Goal: Navigation & Orientation: Find specific page/section

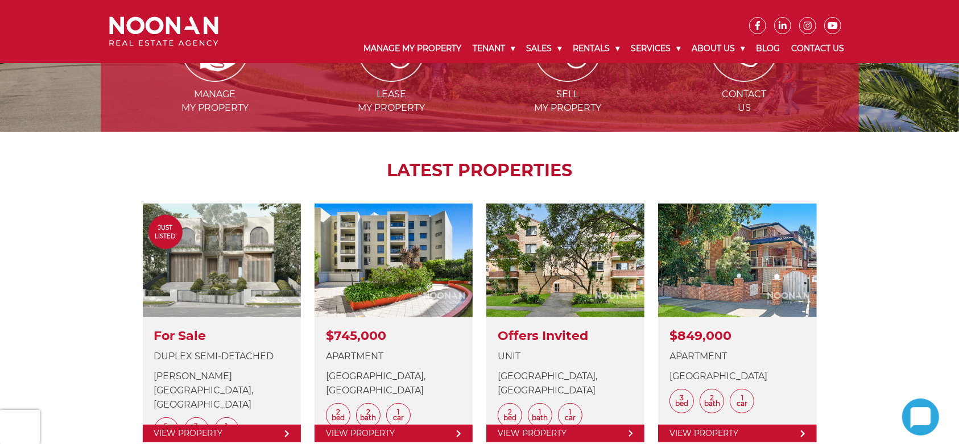
scroll to position [356, 0]
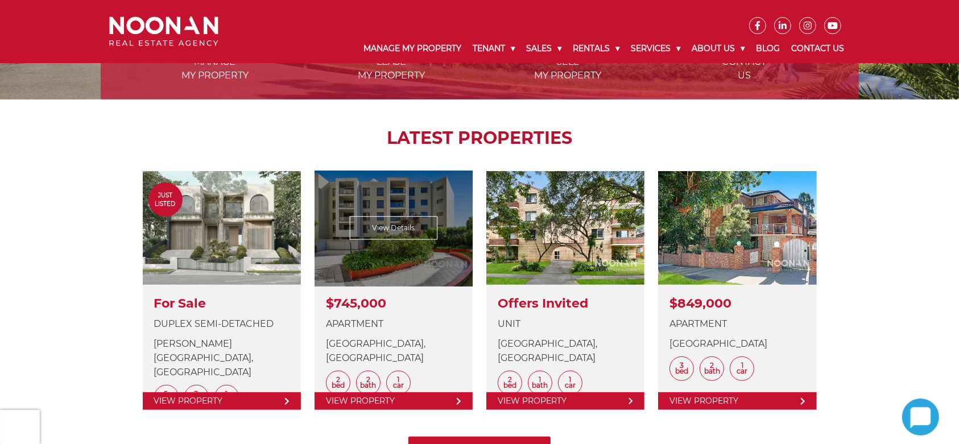
click at [393, 225] on link at bounding box center [394, 290] width 158 height 239
click at [400, 229] on link at bounding box center [394, 290] width 158 height 239
click at [356, 399] on link at bounding box center [394, 290] width 158 height 239
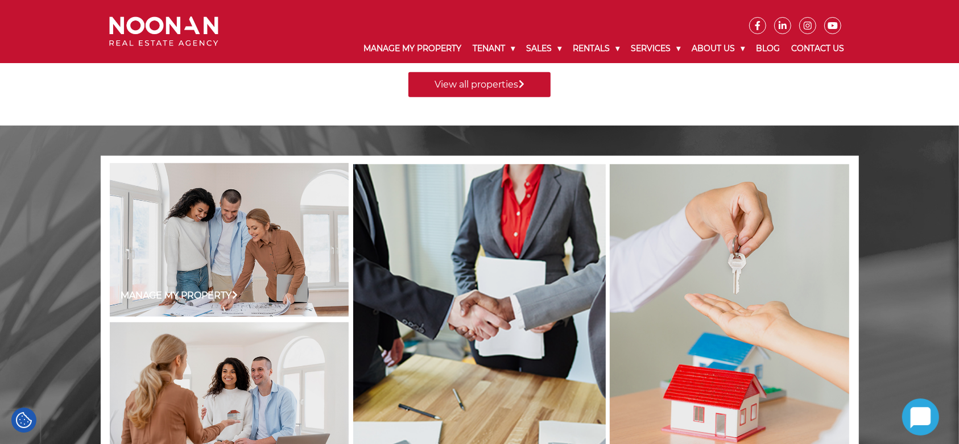
scroll to position [782, 0]
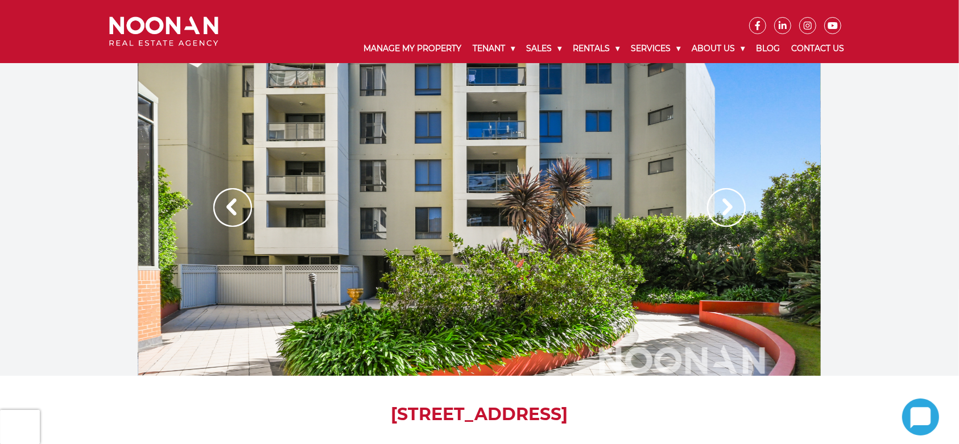
click at [720, 203] on img at bounding box center [726, 207] width 39 height 39
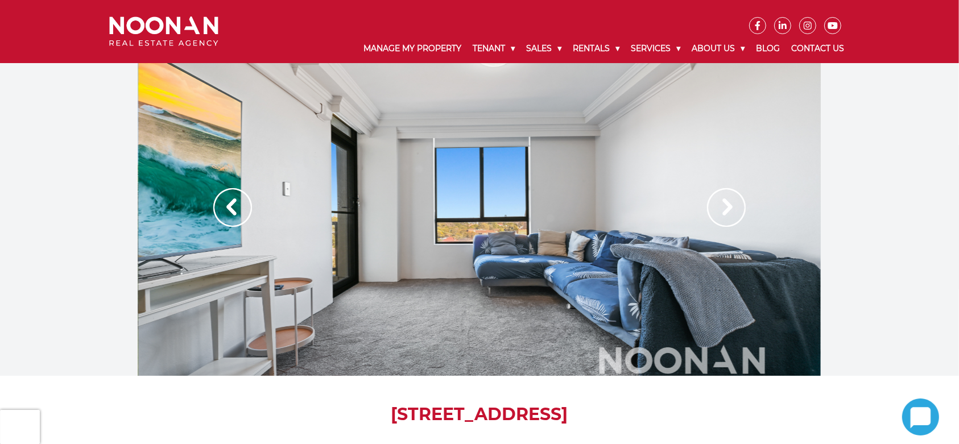
click at [729, 200] on img at bounding box center [726, 207] width 39 height 39
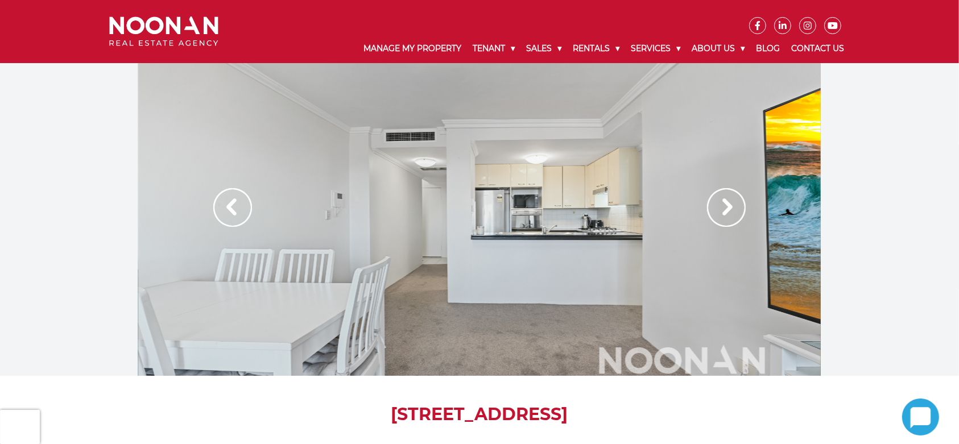
click at [729, 200] on img at bounding box center [726, 207] width 39 height 39
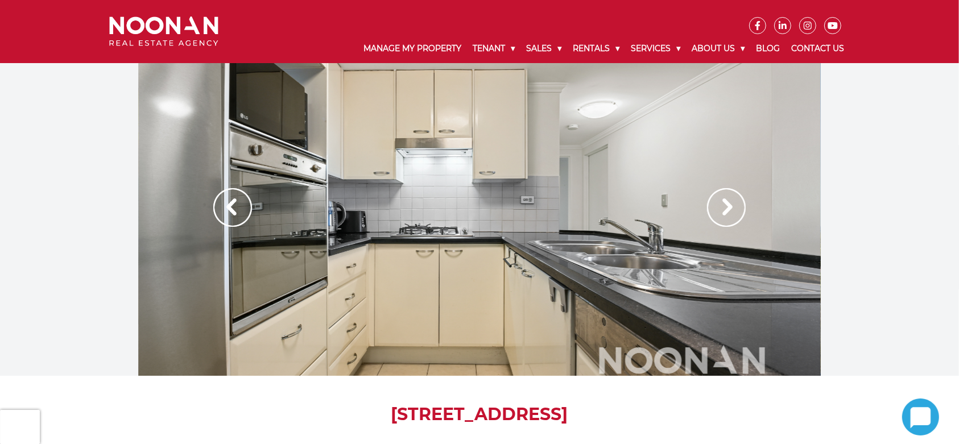
click at [729, 209] on img at bounding box center [726, 207] width 39 height 39
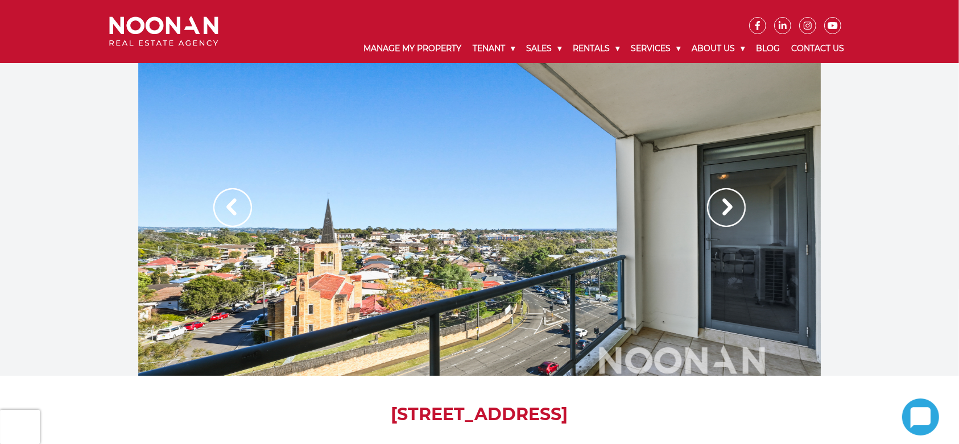
click at [729, 215] on img at bounding box center [726, 207] width 39 height 39
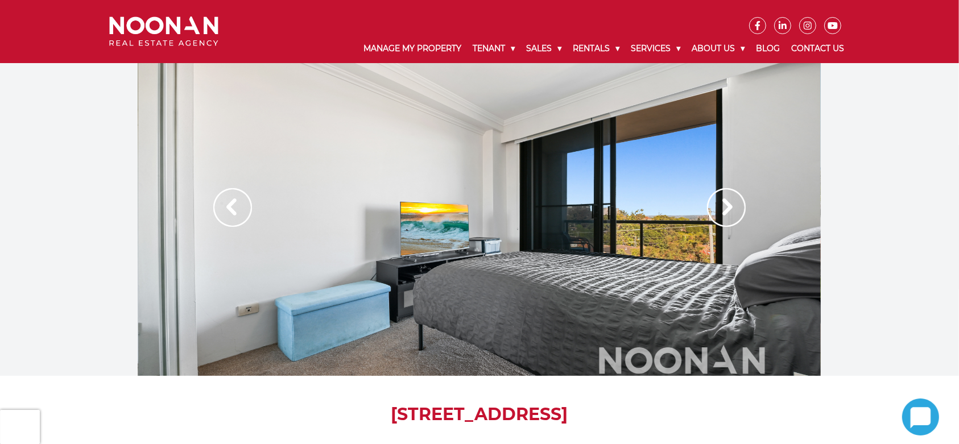
click at [720, 215] on img at bounding box center [726, 207] width 39 height 39
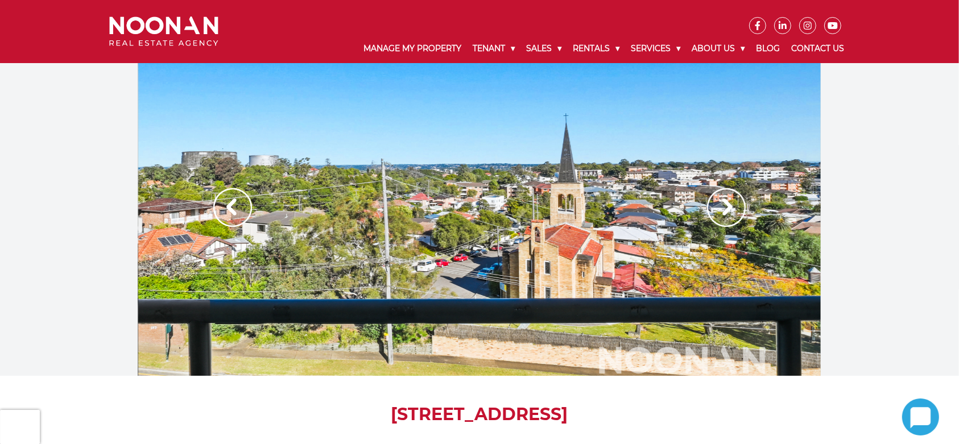
click at [720, 215] on img at bounding box center [726, 207] width 39 height 39
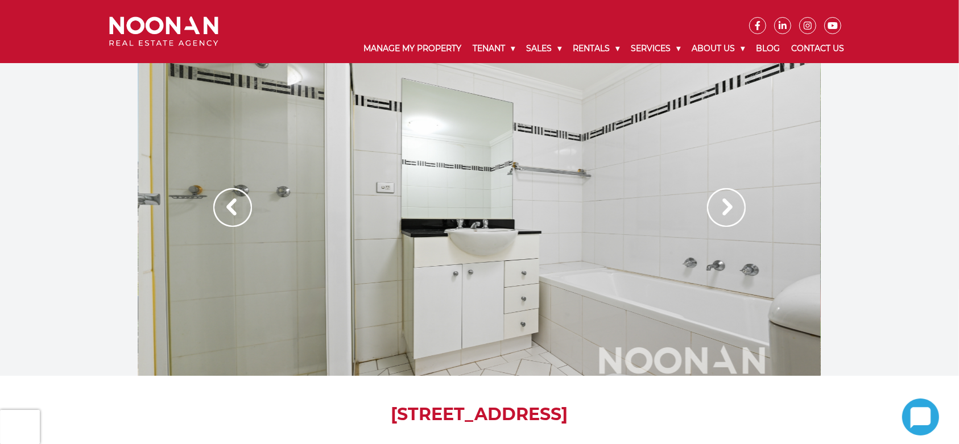
click at [720, 218] on img at bounding box center [726, 207] width 39 height 39
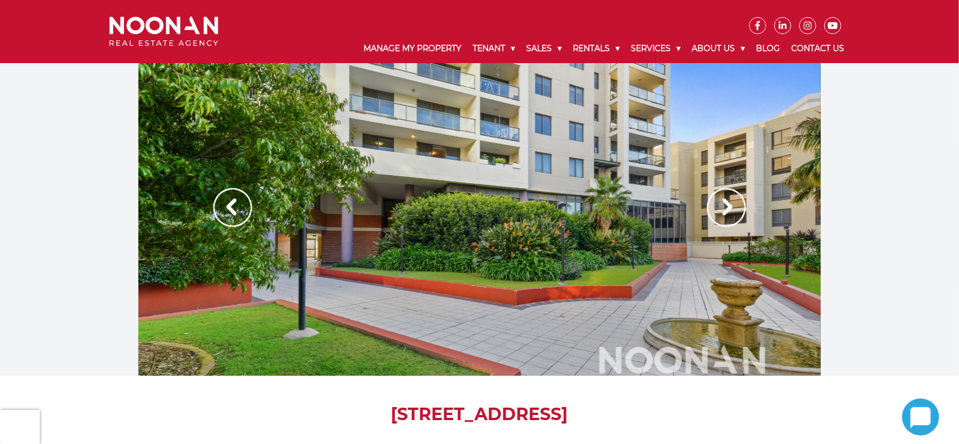
click at [720, 218] on img at bounding box center [726, 207] width 39 height 39
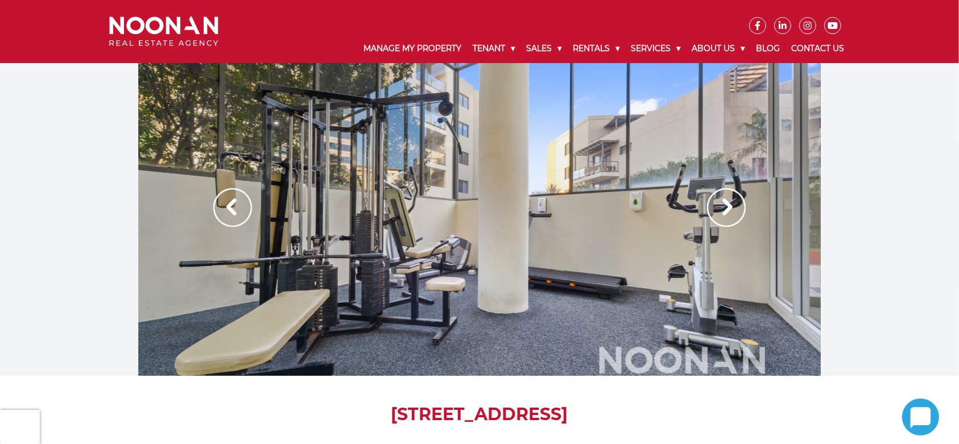
click at [720, 217] on img at bounding box center [726, 207] width 39 height 39
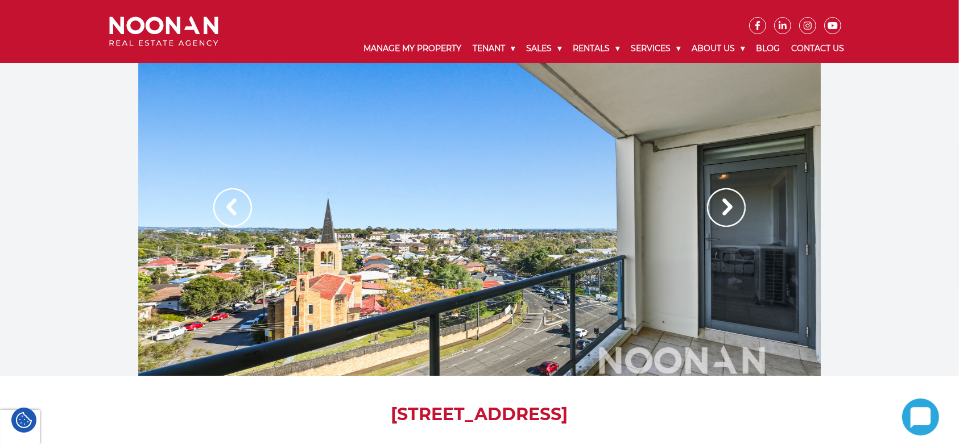
click at [733, 202] on img at bounding box center [726, 207] width 39 height 39
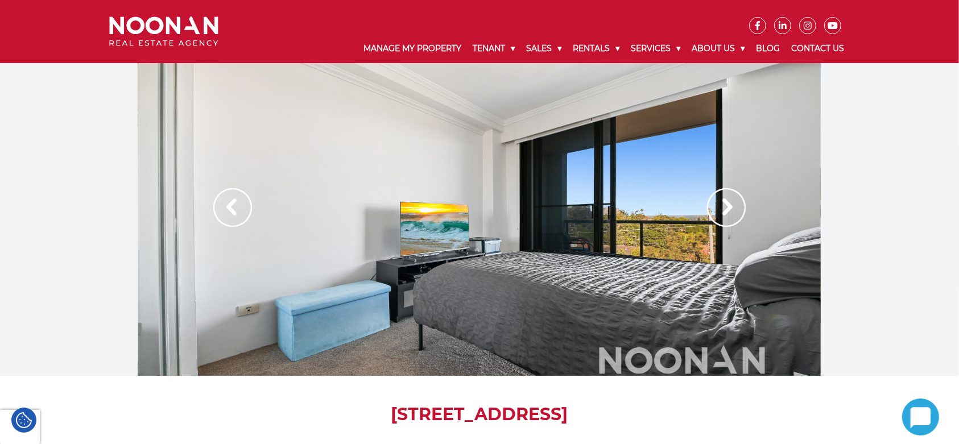
click at [732, 204] on img at bounding box center [726, 207] width 39 height 39
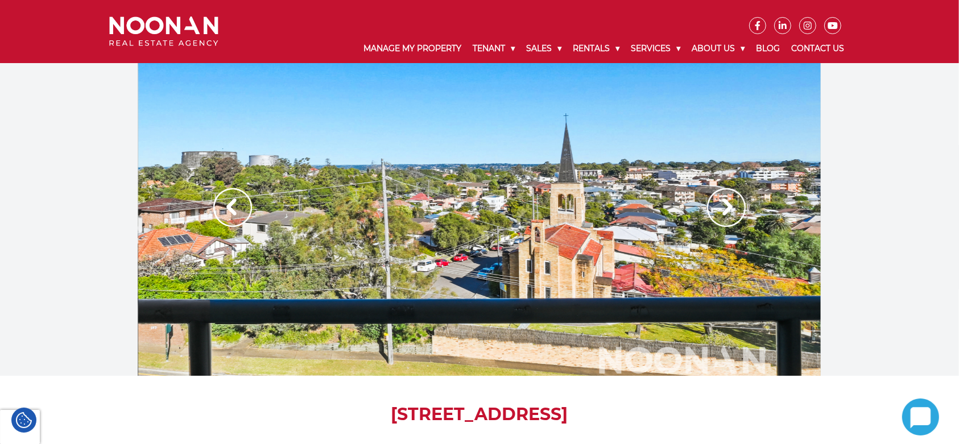
click at [732, 204] on img at bounding box center [726, 207] width 39 height 39
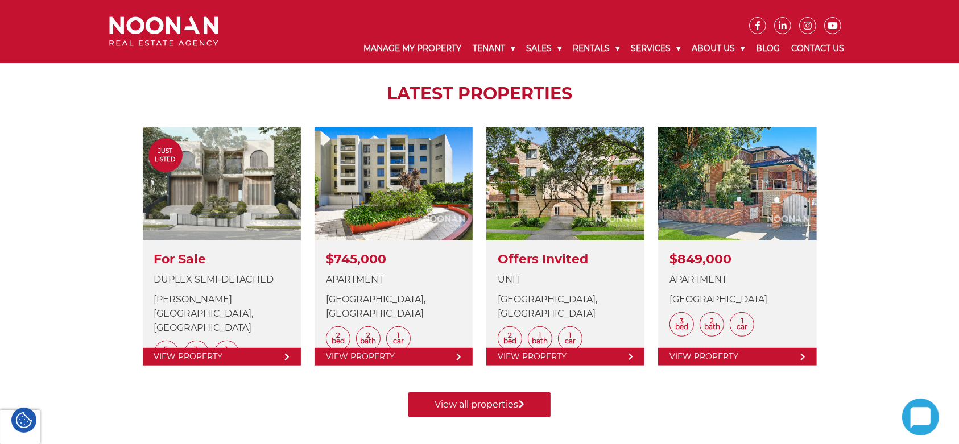
scroll to position [498, 0]
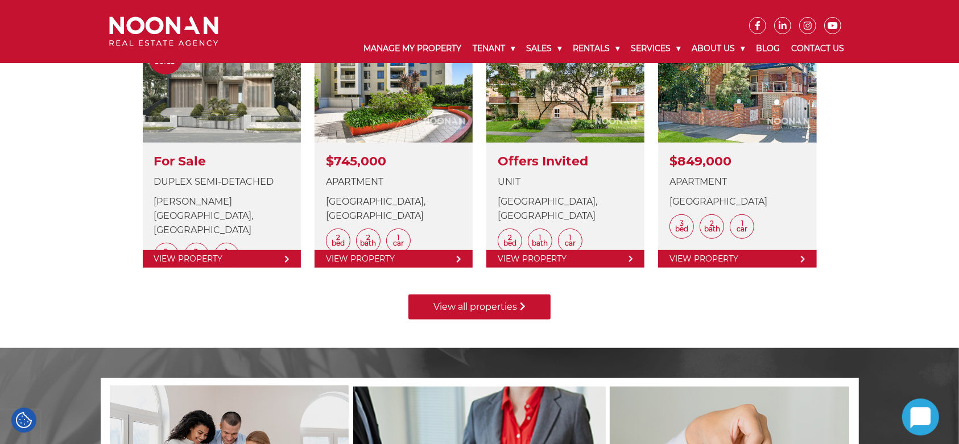
click at [481, 305] on link "View all properties" at bounding box center [480, 307] width 142 height 25
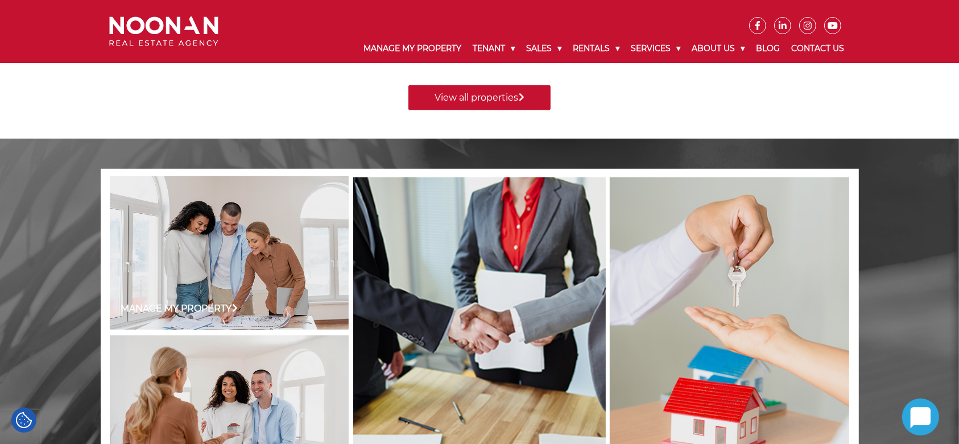
scroll to position [711, 0]
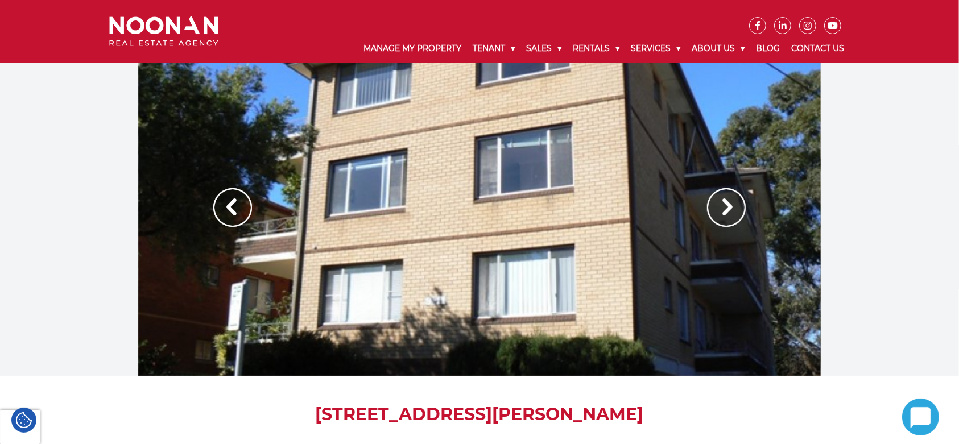
click at [717, 204] on img at bounding box center [726, 207] width 39 height 39
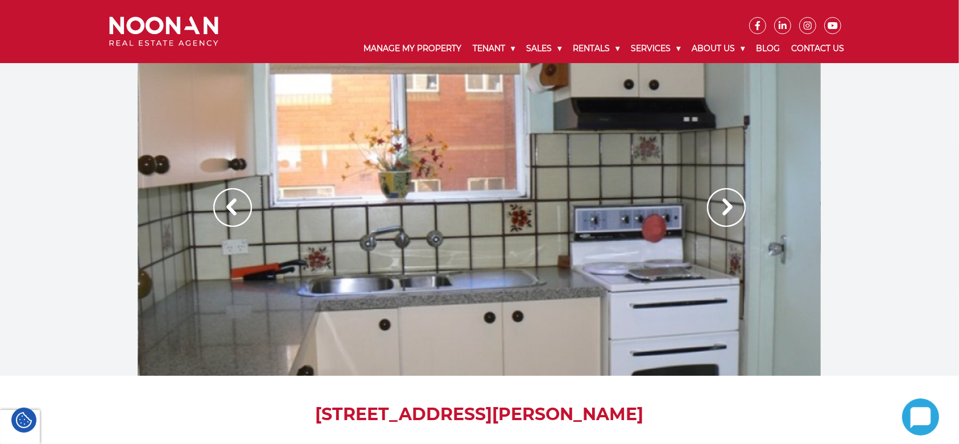
click at [718, 204] on img at bounding box center [726, 207] width 39 height 39
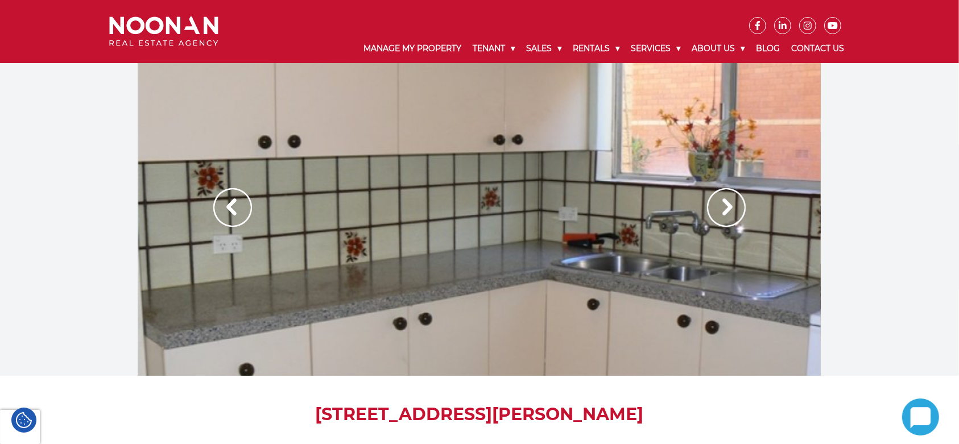
click at [719, 205] on img at bounding box center [726, 207] width 39 height 39
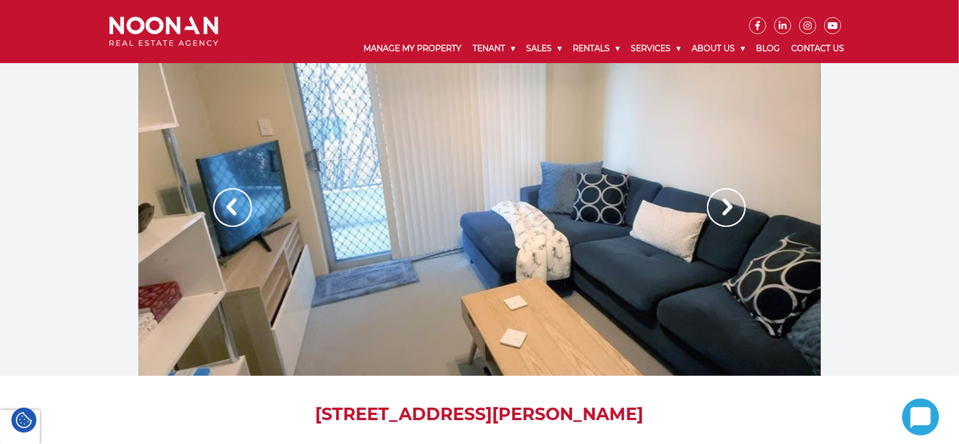
click at [719, 205] on img at bounding box center [726, 207] width 39 height 39
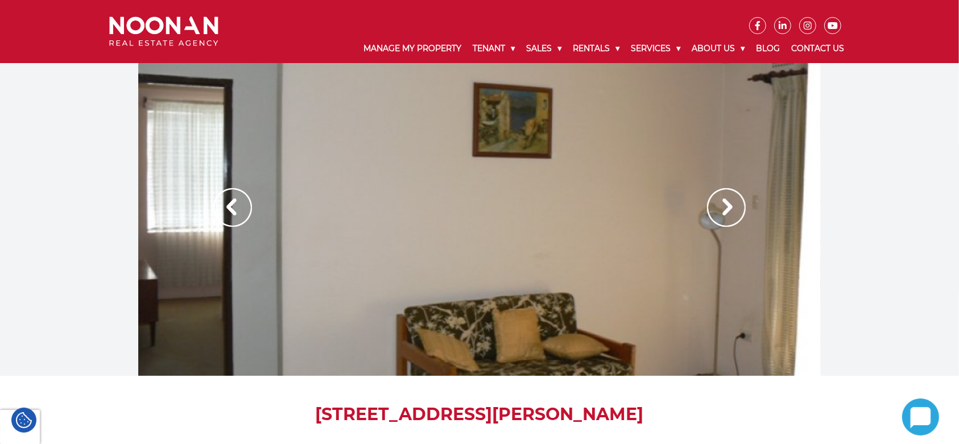
click at [719, 205] on img at bounding box center [726, 207] width 39 height 39
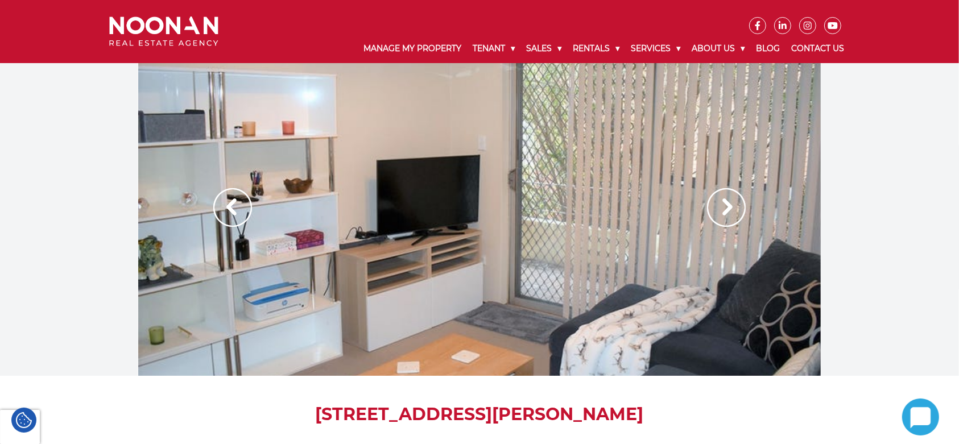
click at [719, 205] on img at bounding box center [726, 207] width 39 height 39
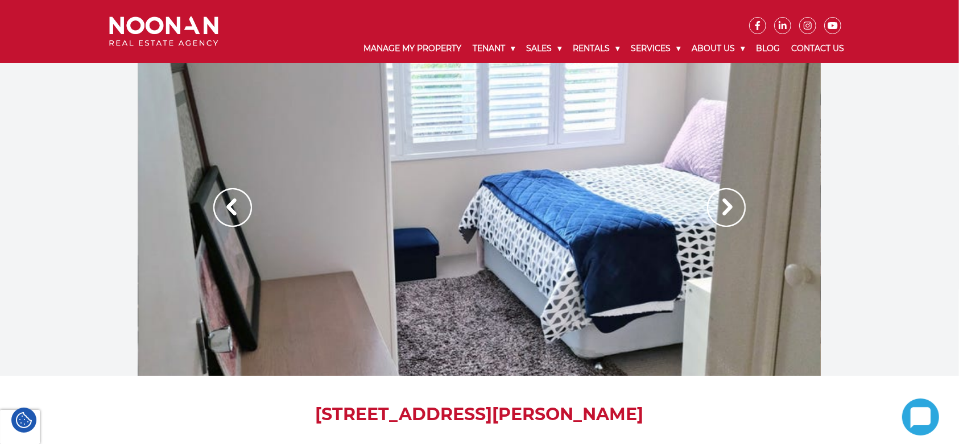
click at [719, 205] on img at bounding box center [726, 207] width 39 height 39
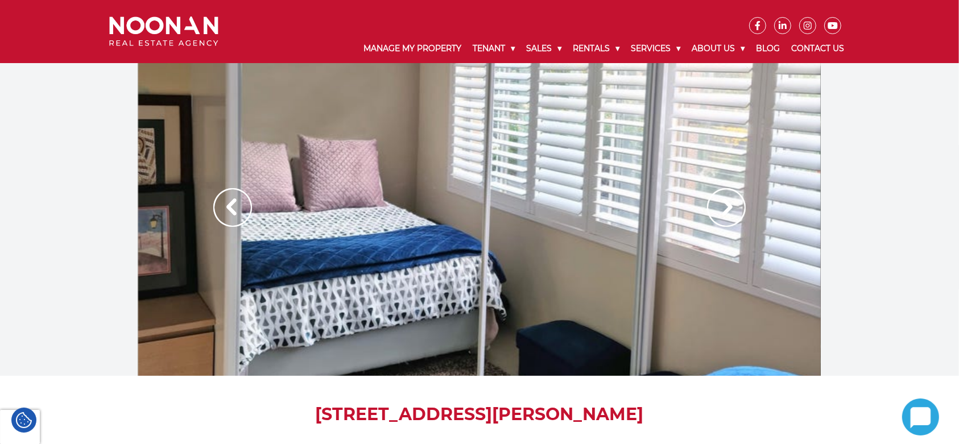
click at [719, 205] on img at bounding box center [726, 207] width 39 height 39
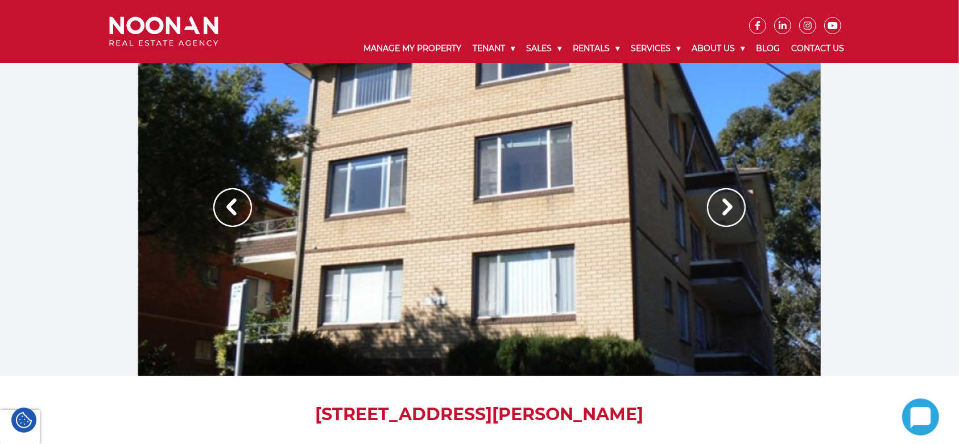
click at [719, 205] on img at bounding box center [726, 207] width 39 height 39
click at [734, 200] on img at bounding box center [726, 207] width 39 height 39
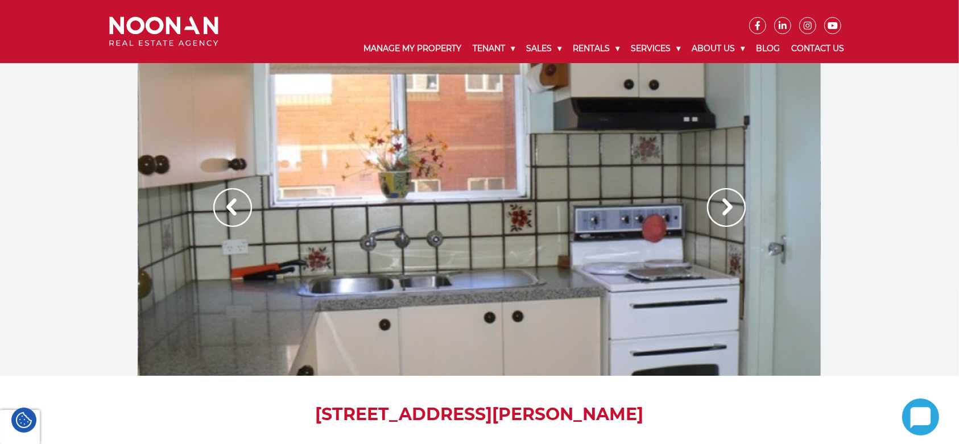
click at [732, 202] on img at bounding box center [726, 207] width 39 height 39
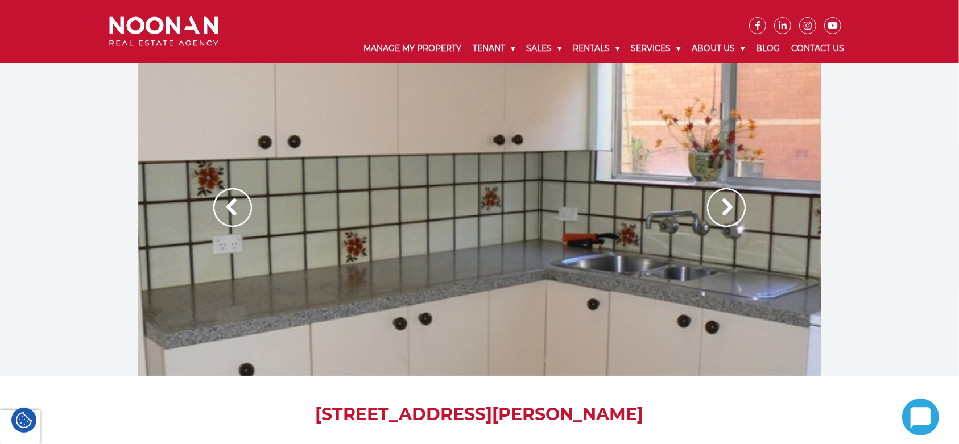
click at [726, 205] on img at bounding box center [726, 207] width 39 height 39
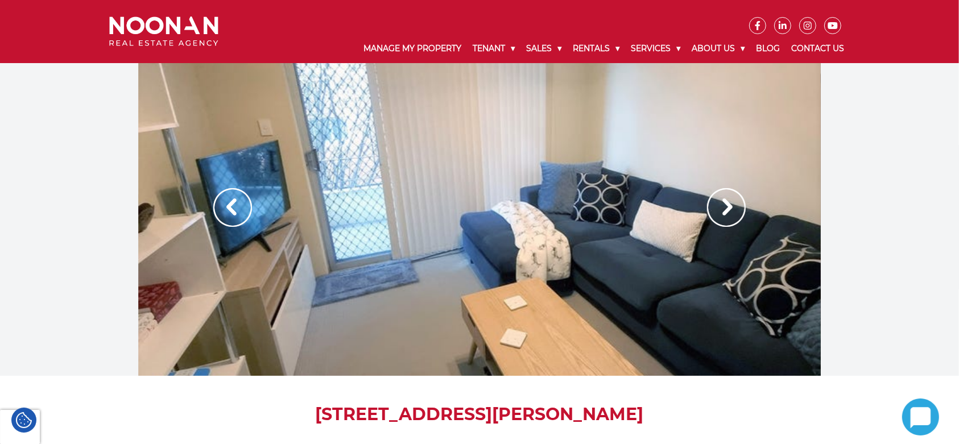
click at [725, 205] on img at bounding box center [726, 207] width 39 height 39
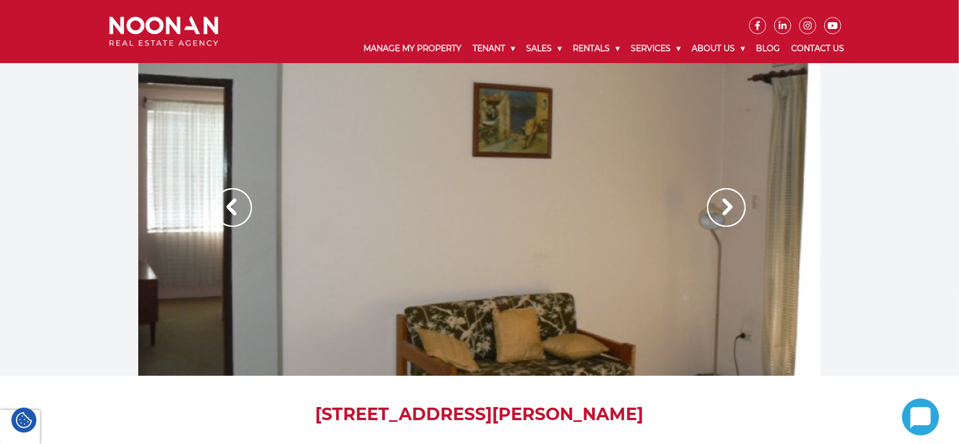
click at [725, 205] on img at bounding box center [726, 207] width 39 height 39
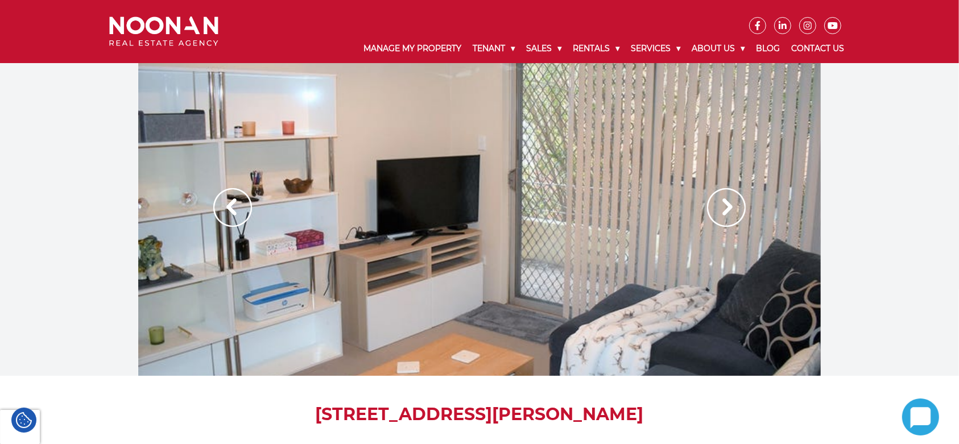
click at [725, 205] on img at bounding box center [726, 207] width 39 height 39
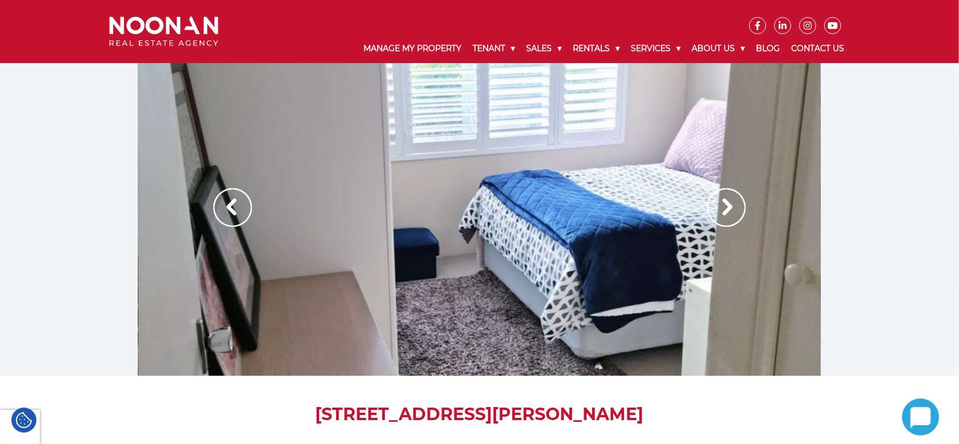
click at [725, 205] on img at bounding box center [726, 207] width 39 height 39
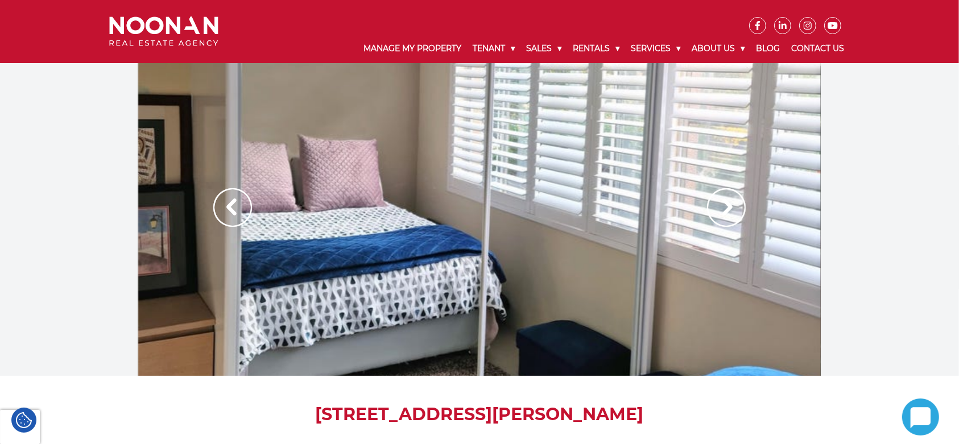
click at [725, 205] on img at bounding box center [726, 207] width 39 height 39
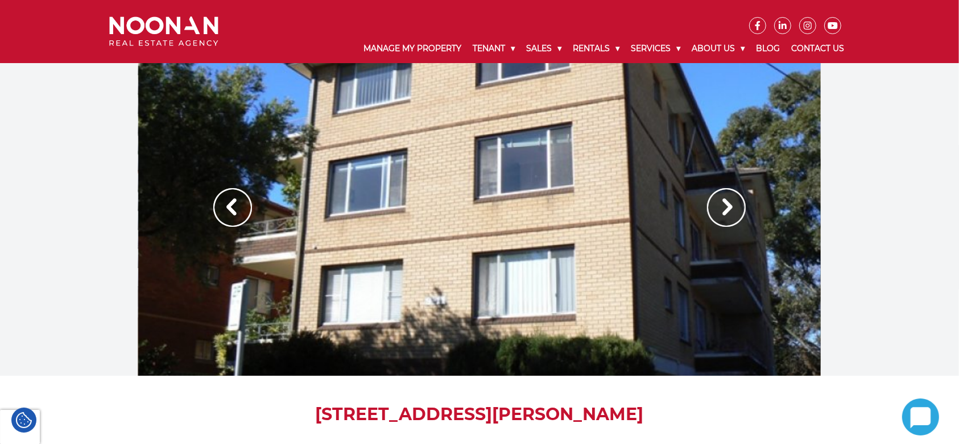
click at [725, 205] on img at bounding box center [726, 207] width 39 height 39
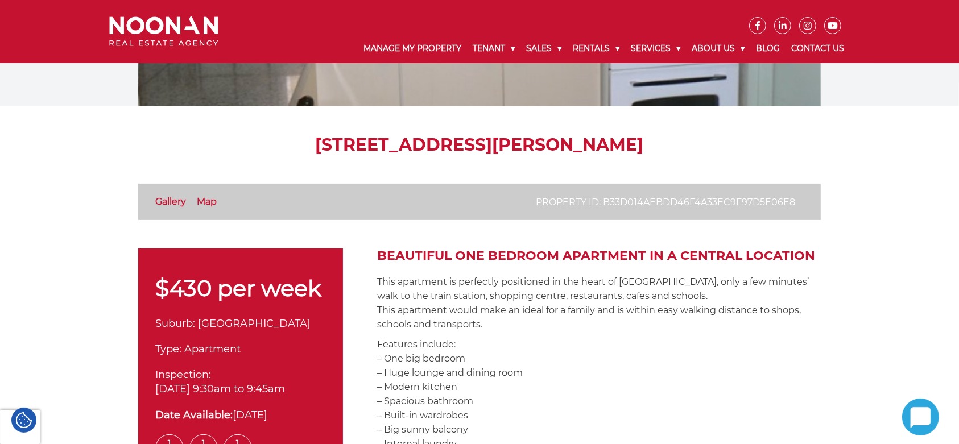
scroll to position [213, 0]
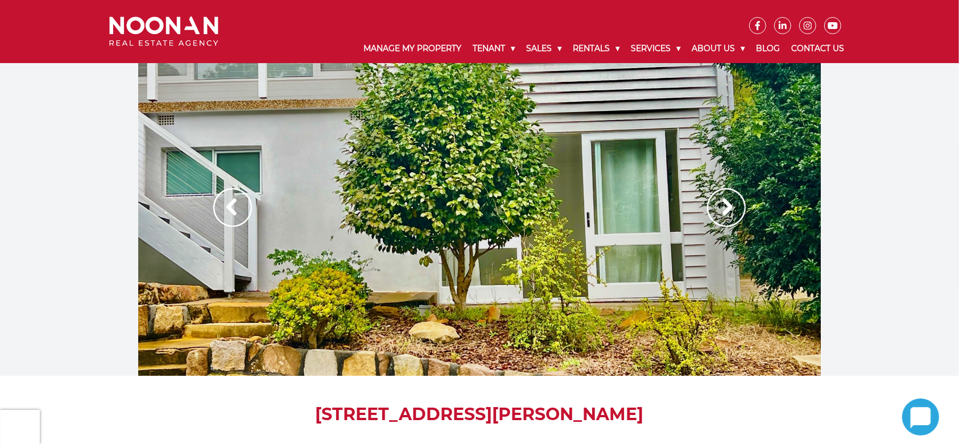
click at [724, 211] on img at bounding box center [726, 207] width 39 height 39
click at [726, 196] on img at bounding box center [726, 207] width 39 height 39
click at [728, 208] on img at bounding box center [726, 207] width 39 height 39
click at [720, 211] on img at bounding box center [726, 207] width 39 height 39
click at [730, 209] on img at bounding box center [726, 207] width 39 height 39
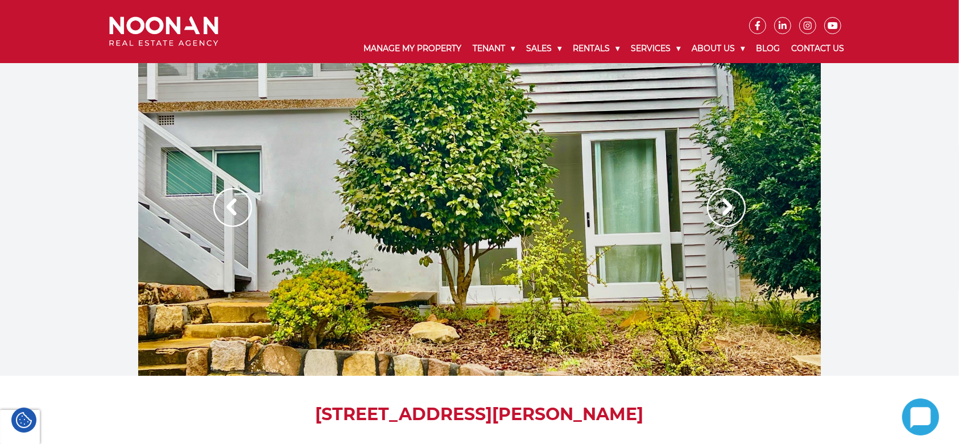
click at [728, 205] on img at bounding box center [726, 207] width 39 height 39
